Goal: Check status: Check status

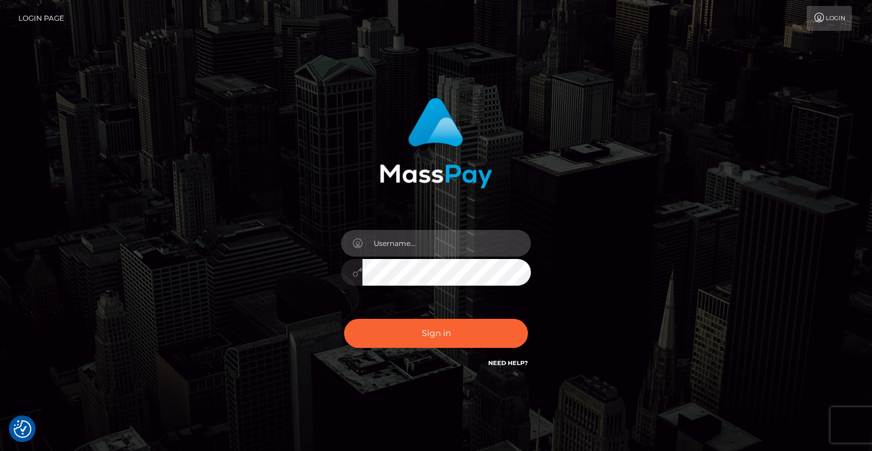
click at [398, 247] on input "text" at bounding box center [446, 243] width 168 height 27
type input "Artem Badlo"
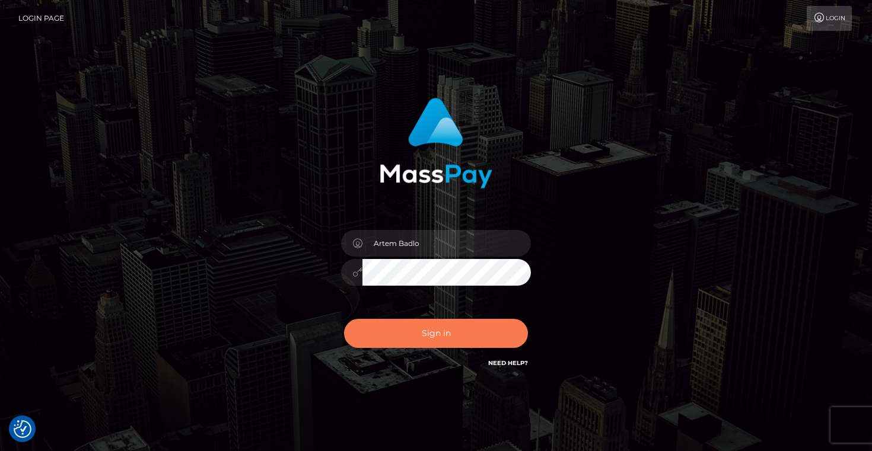
click at [430, 323] on button "Sign in" at bounding box center [436, 333] width 184 height 29
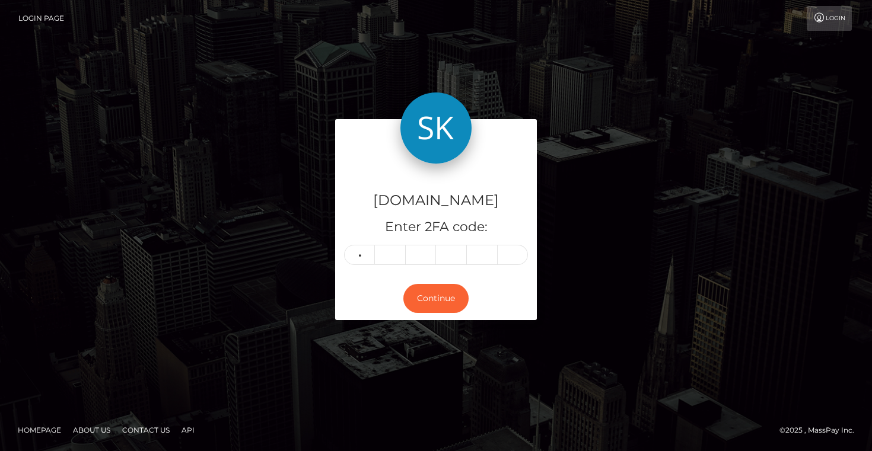
type input "6"
type input "3"
type input "7"
type input "4"
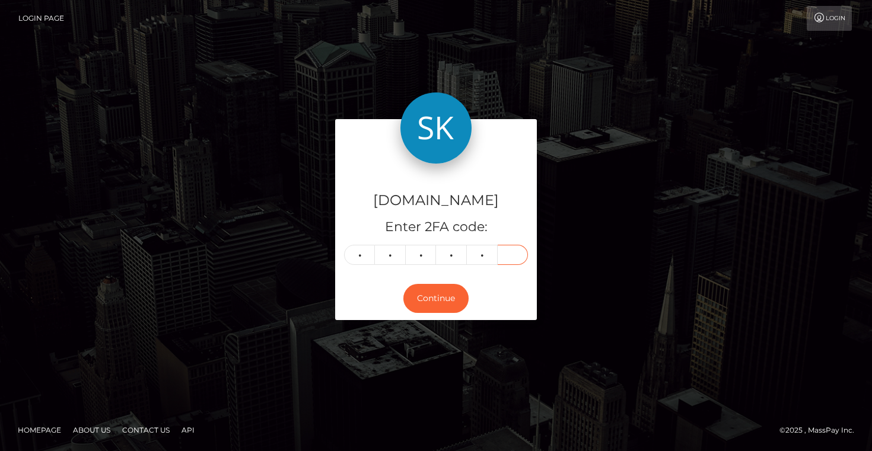
type input "0"
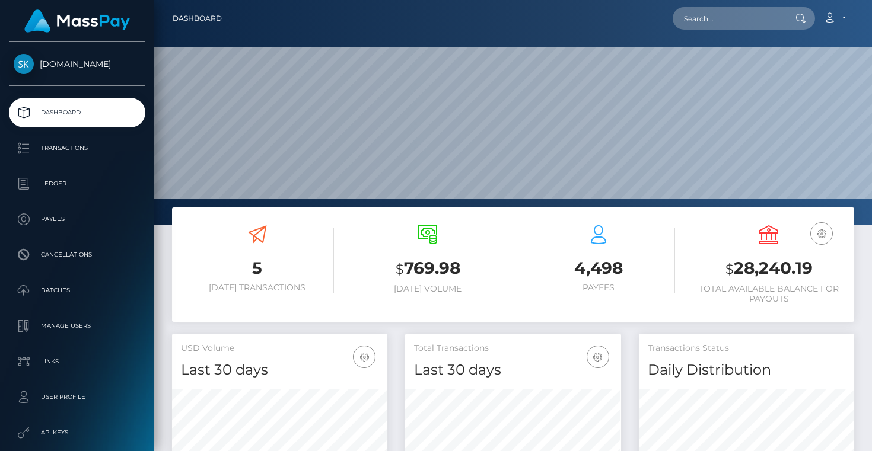
scroll to position [210, 215]
click at [725, 25] on input "text" at bounding box center [727, 18] width 111 height 23
paste input "offer-158806-5e9d4a"
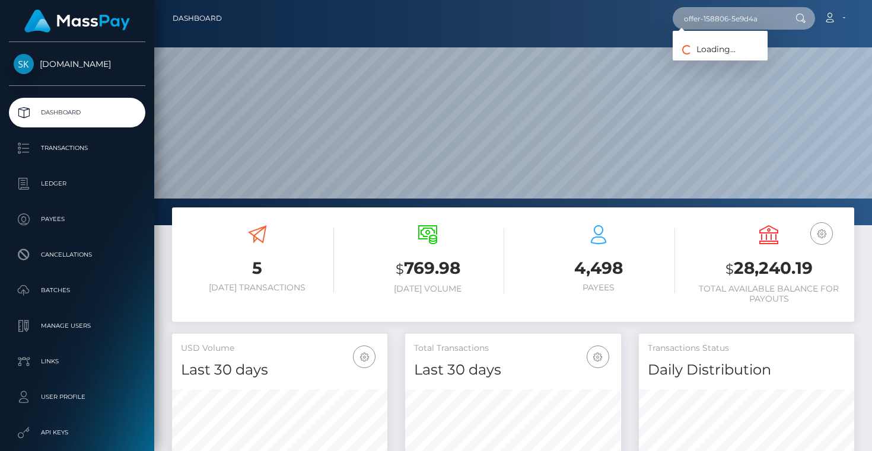
type input "offer-158806-5e9d4a"
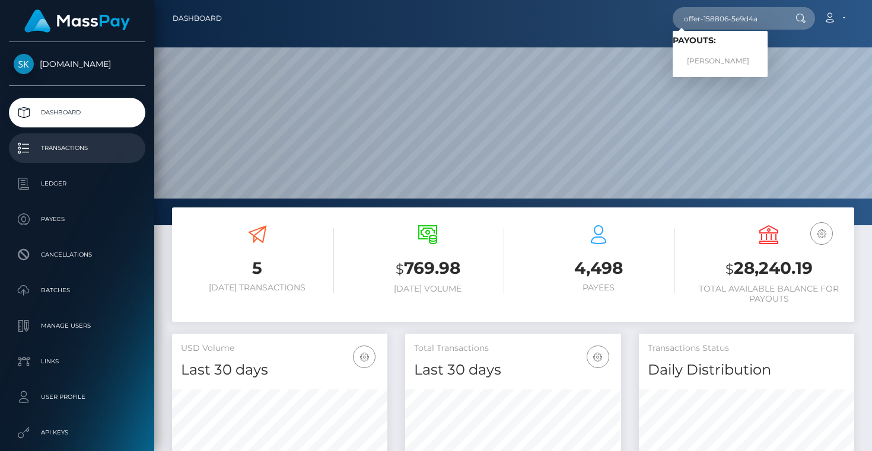
click at [92, 155] on p "Transactions" at bounding box center [77, 148] width 127 height 18
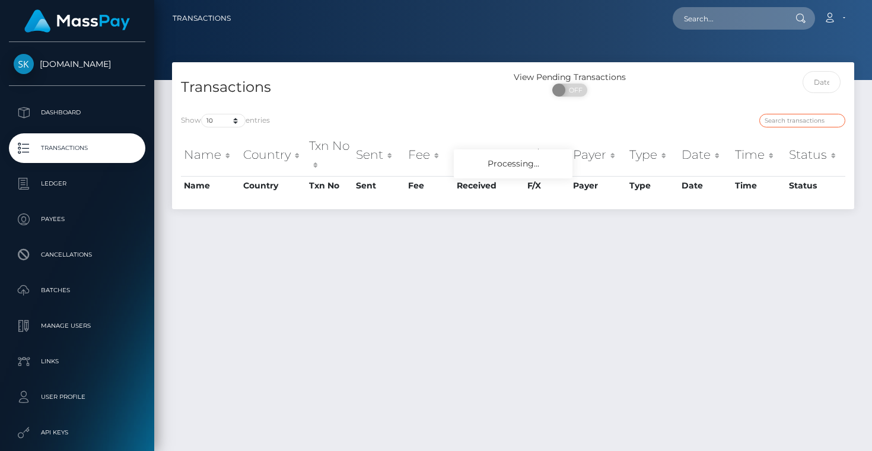
click at [794, 124] on input "search" at bounding box center [802, 121] width 86 height 14
paste input "offer-158806-5e9d4a"
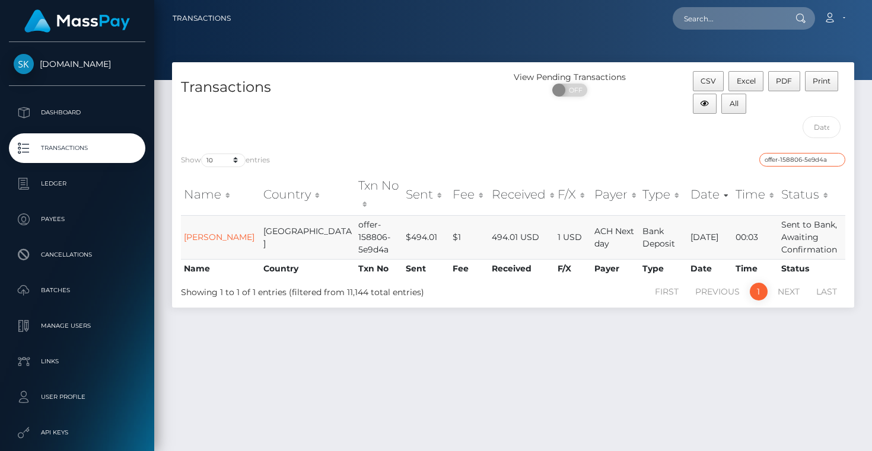
type input "offer-158806-5e9d4a"
click at [784, 223] on td "Sent to Bank, Awaiting Confirmation" at bounding box center [811, 237] width 67 height 44
click at [206, 232] on link "Braxton Wright" at bounding box center [219, 237] width 71 height 11
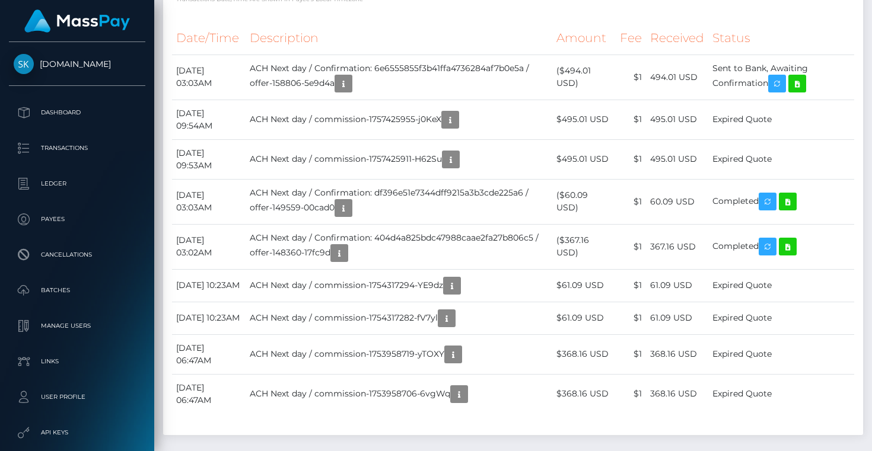
scroll to position [566, 0]
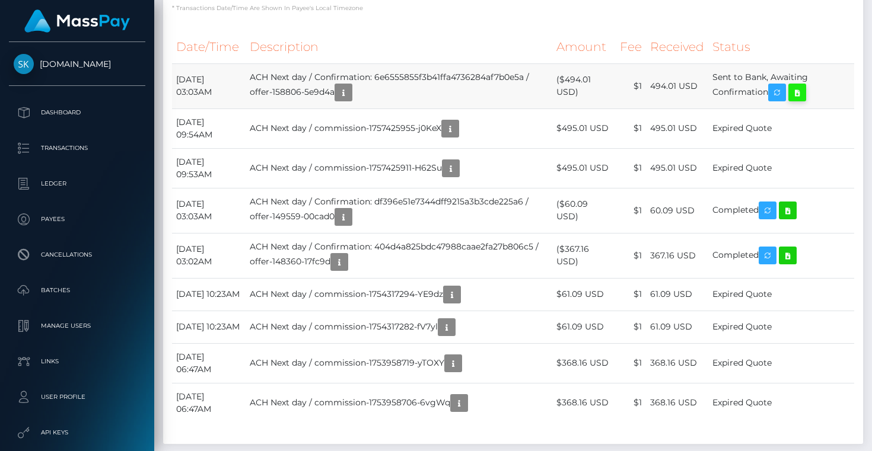
click at [804, 93] on icon at bounding box center [797, 92] width 14 height 15
drag, startPoint x: 719, startPoint y: 74, endPoint x: 775, endPoint y: 89, distance: 57.8
click at [775, 89] on td "Sent to Bank, Awaiting Confirmation" at bounding box center [781, 85] width 146 height 45
copy td "Sent to Bank, Awaiting Confirmation"
